Goal: Task Accomplishment & Management: Manage account settings

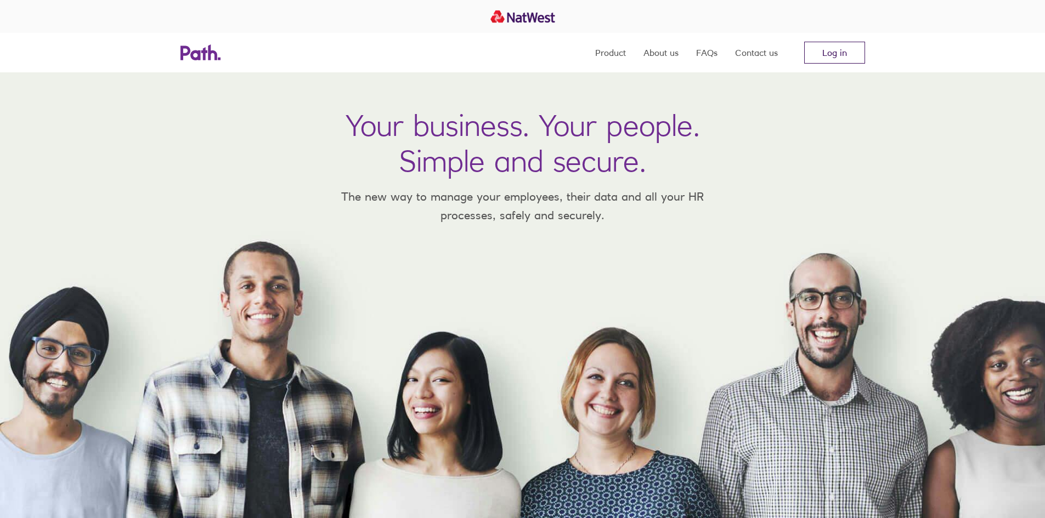
click at [853, 58] on link "Log in" at bounding box center [834, 53] width 61 height 22
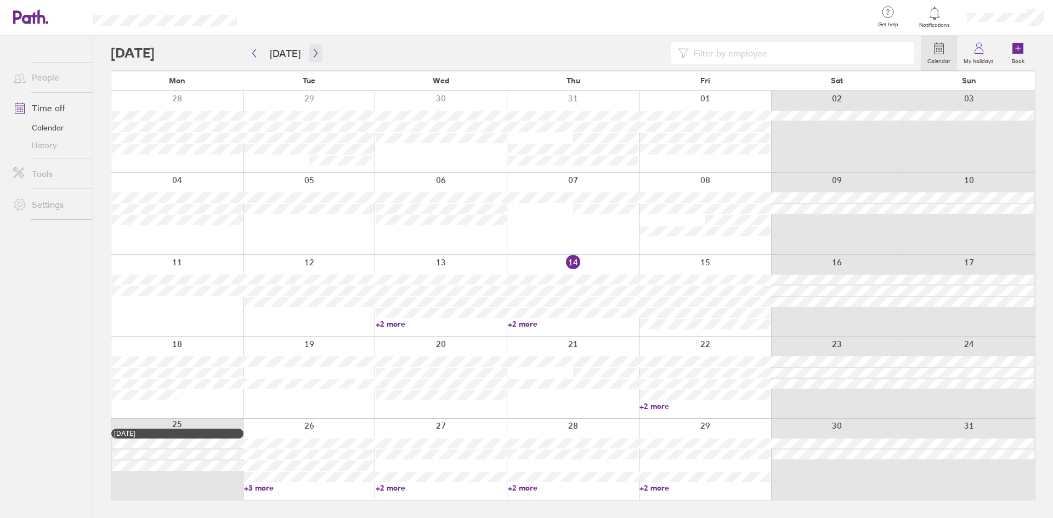
click at [313, 58] on button "button" at bounding box center [316, 53] width 14 height 18
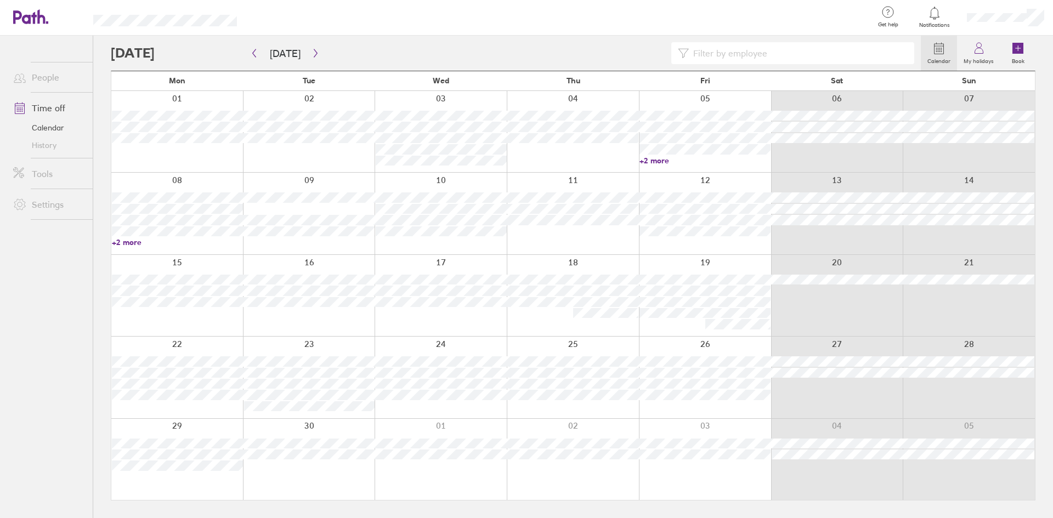
drag, startPoint x: 134, startPoint y: 242, endPoint x: 140, endPoint y: 242, distance: 6.0
click at [134, 242] on link "+2 more" at bounding box center [177, 242] width 131 height 10
click at [338, 248] on div at bounding box center [309, 213] width 132 height 81
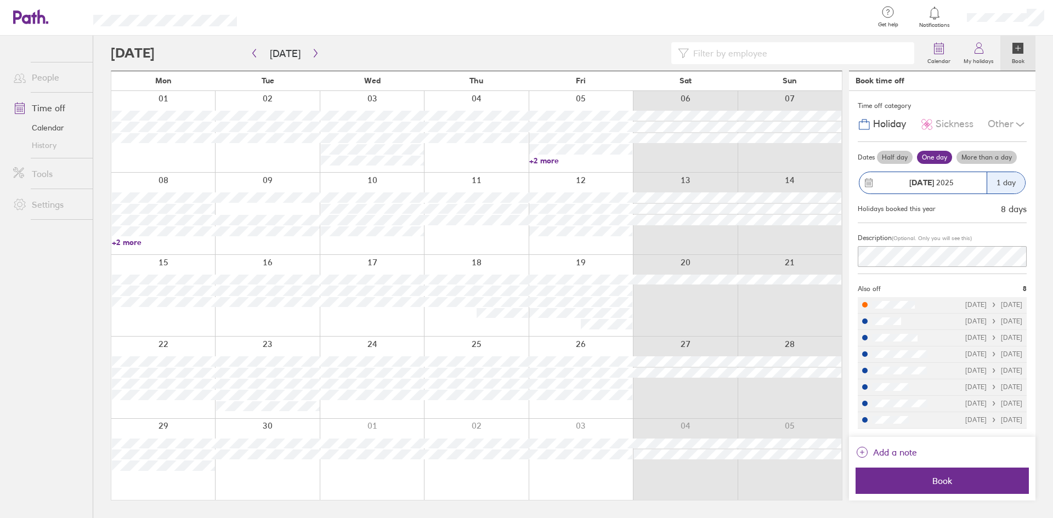
click at [927, 180] on strong "[DATE]" at bounding box center [921, 183] width 25 height 10
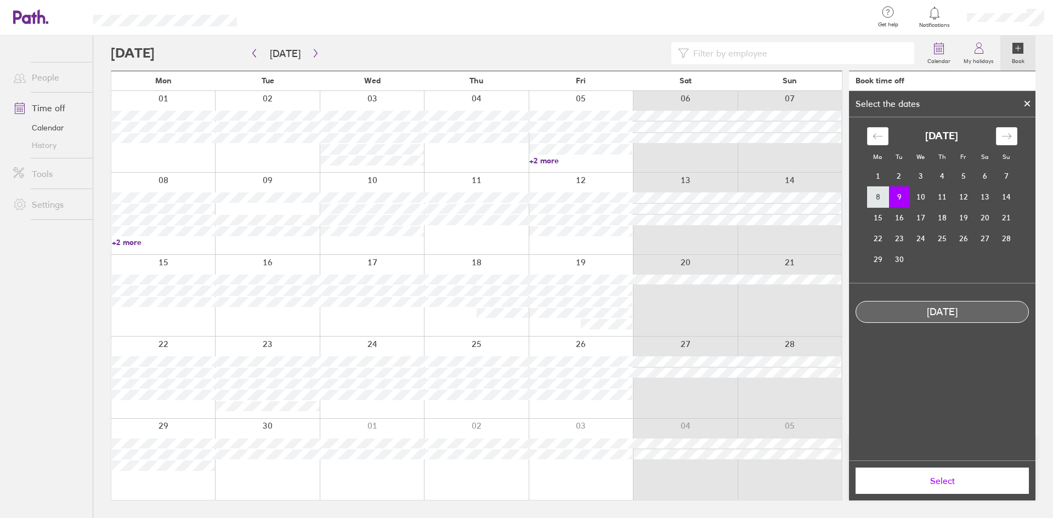
click at [877, 197] on td "8" at bounding box center [877, 196] width 21 height 21
click at [962, 484] on span "Select" at bounding box center [942, 481] width 158 height 10
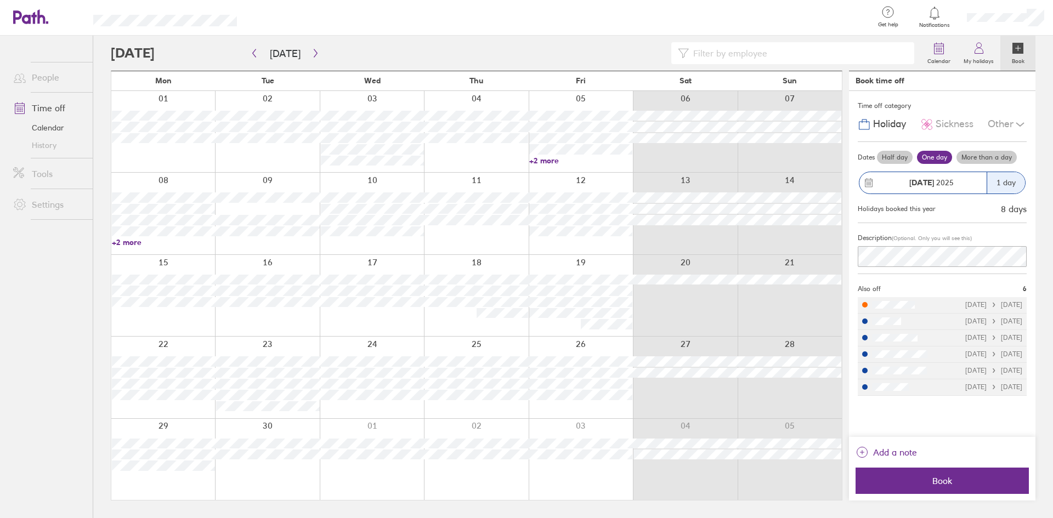
click at [1003, 185] on div "1 day" at bounding box center [1006, 182] width 38 height 21
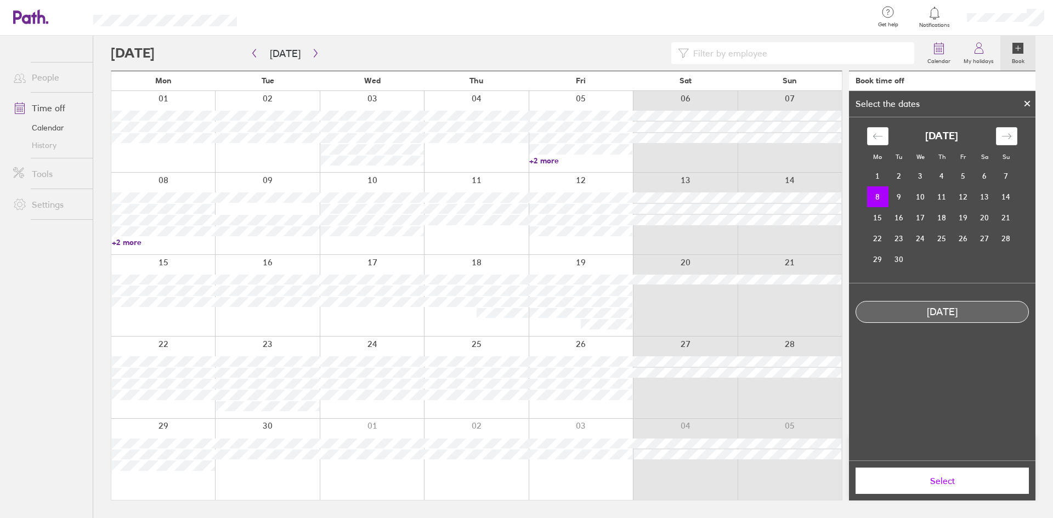
click at [961, 481] on span "Select" at bounding box center [942, 481] width 158 height 10
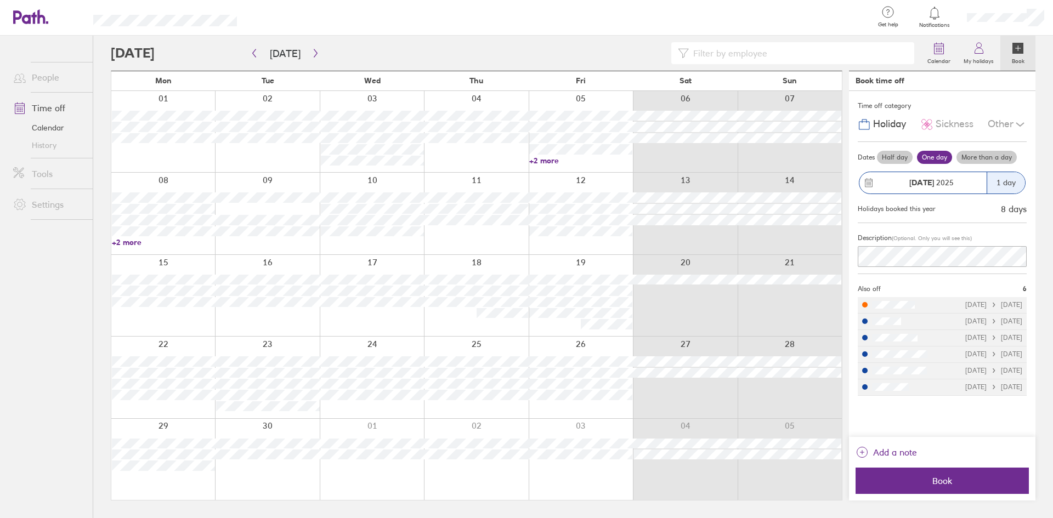
click at [1001, 118] on div "Other" at bounding box center [1007, 124] width 39 height 21
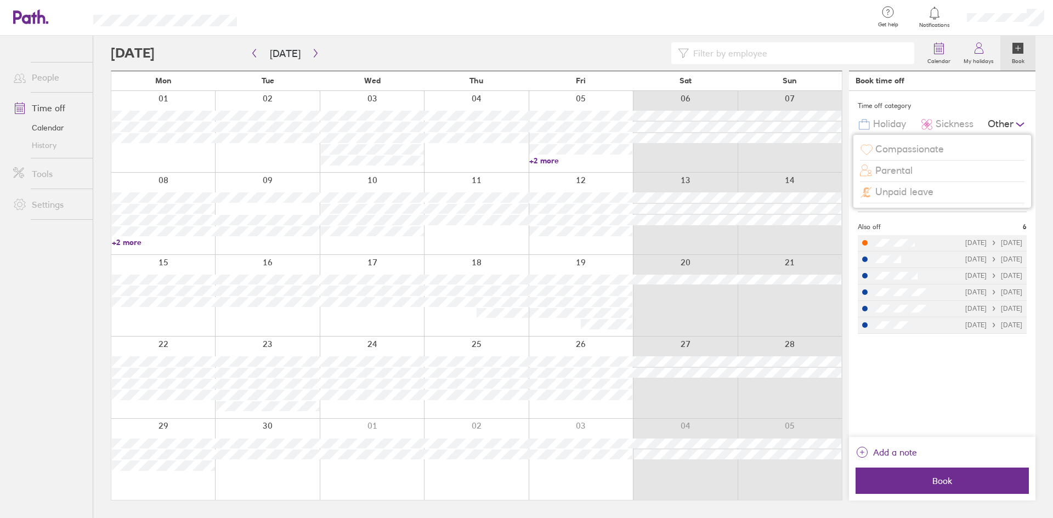
click at [1001, 118] on div "Other" at bounding box center [1007, 124] width 39 height 21
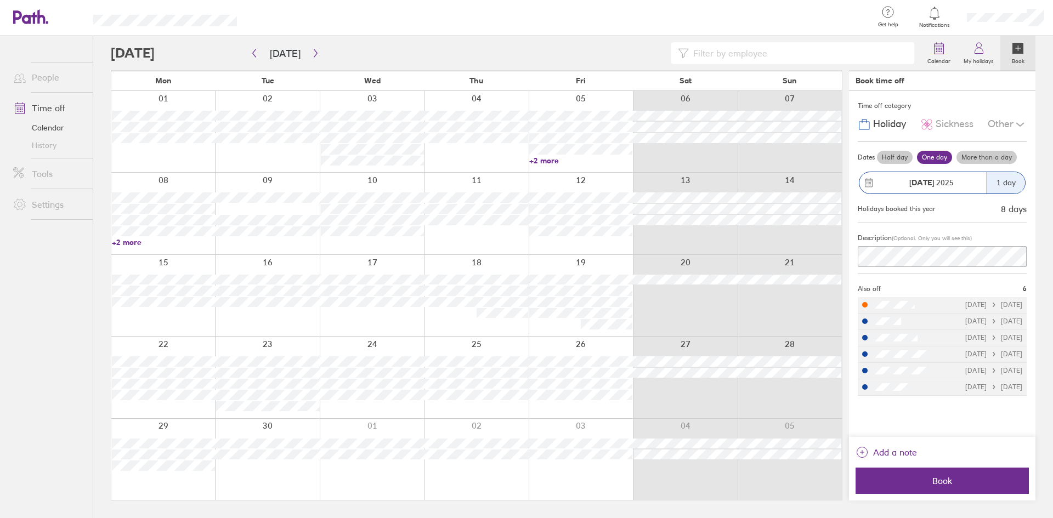
click at [1011, 183] on div "1 day" at bounding box center [1006, 182] width 38 height 21
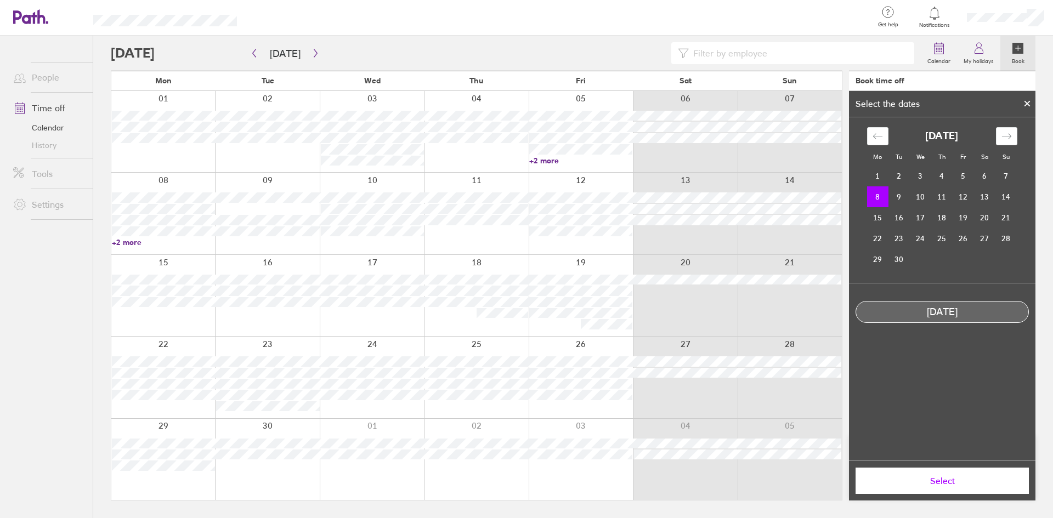
click at [976, 474] on button "Select" at bounding box center [941, 481] width 173 height 26
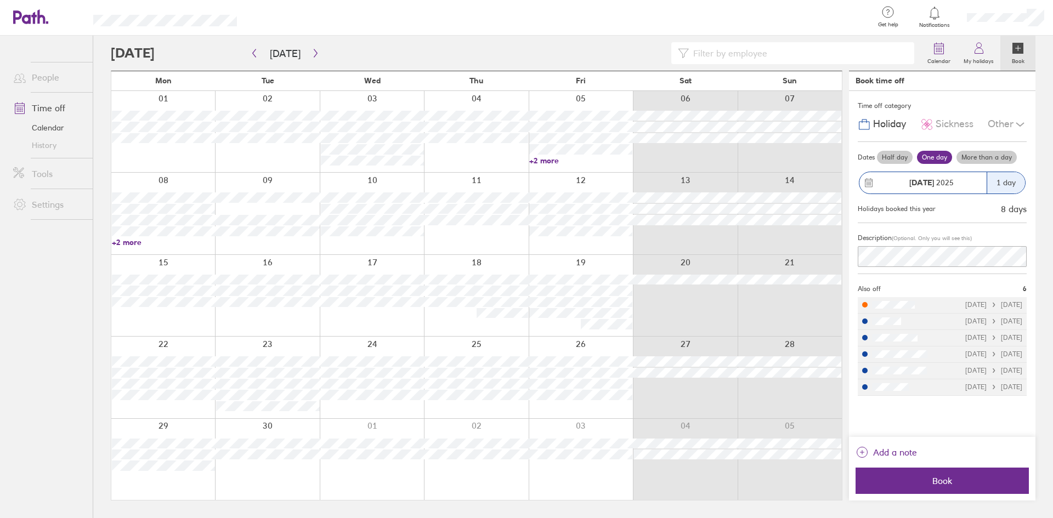
click at [1006, 190] on div "1 day" at bounding box center [1006, 182] width 38 height 21
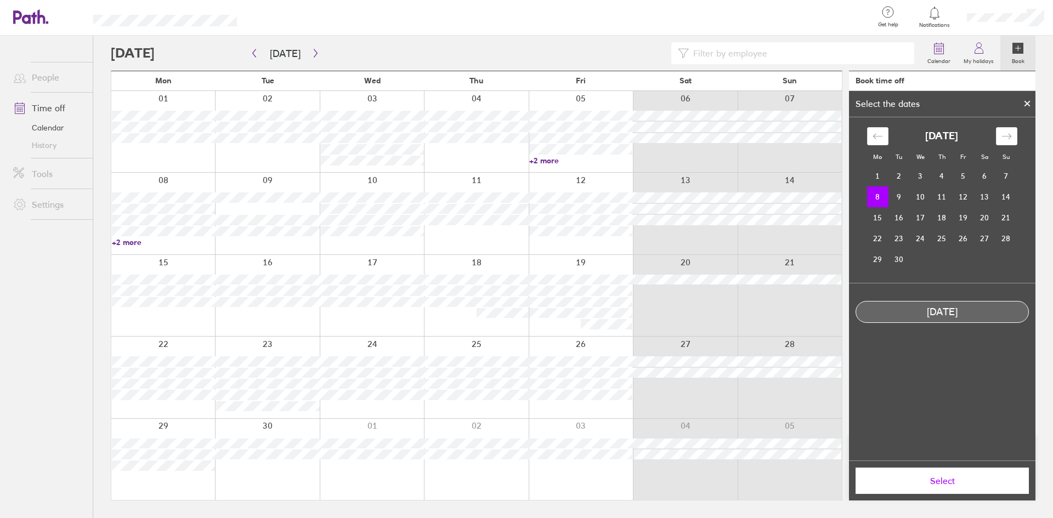
click at [970, 476] on span "Select" at bounding box center [942, 481] width 158 height 10
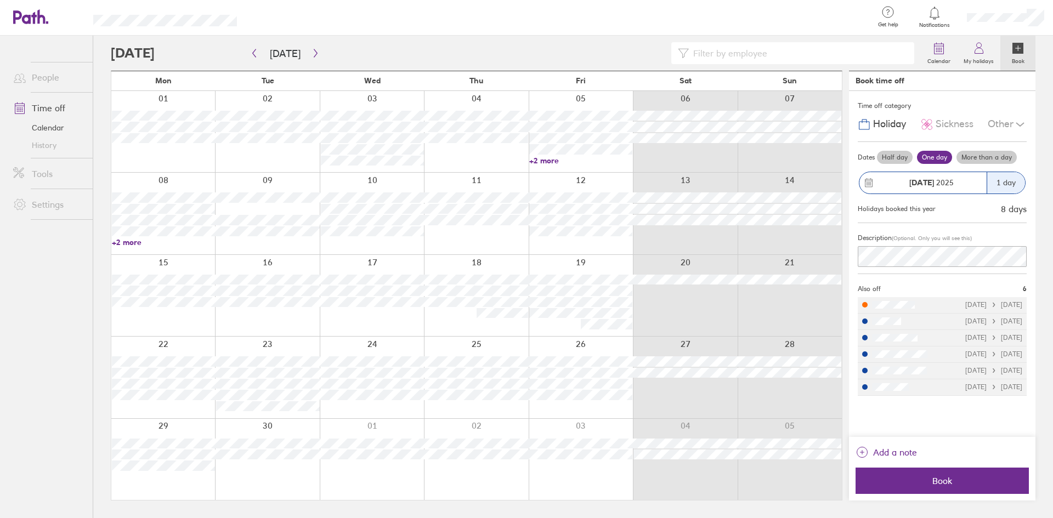
click at [900, 156] on label "Half day" at bounding box center [895, 157] width 36 height 13
click at [0, 0] on input "Half day" at bounding box center [0, 0] width 0 height 0
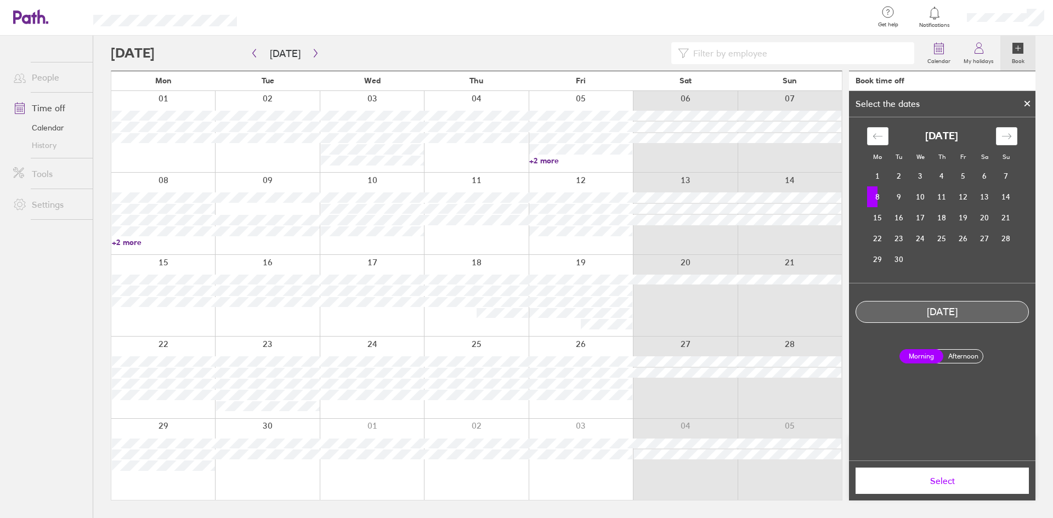
click at [966, 354] on label "Afternoon" at bounding box center [963, 356] width 44 height 13
click at [0, 0] on input "Afternoon" at bounding box center [0, 0] width 0 height 0
click at [954, 484] on span "Select" at bounding box center [942, 481] width 158 height 10
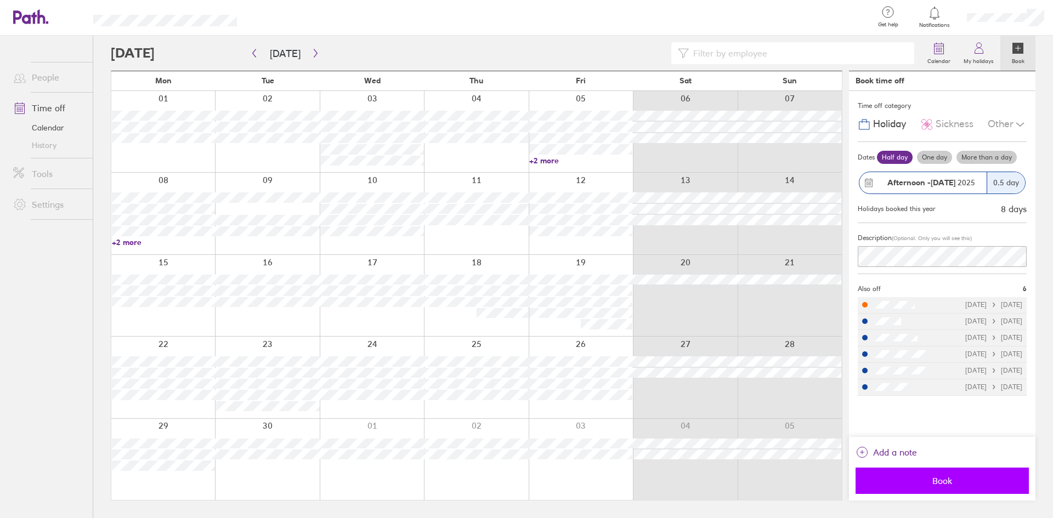
click at [954, 478] on span "Book" at bounding box center [942, 481] width 158 height 10
